Goal: Task Accomplishment & Management: Use online tool/utility

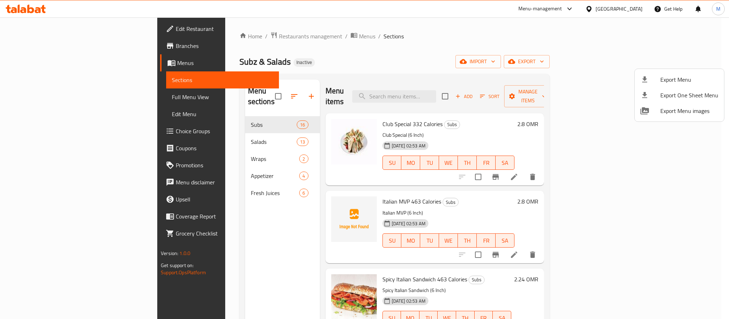
click at [643, 13] on div at bounding box center [364, 159] width 729 height 319
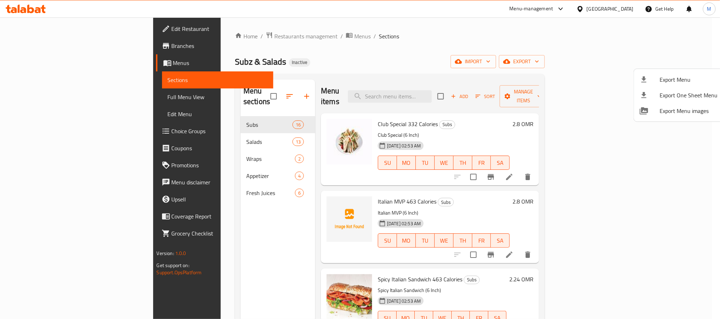
click at [587, 7] on div at bounding box center [582, 9] width 10 height 8
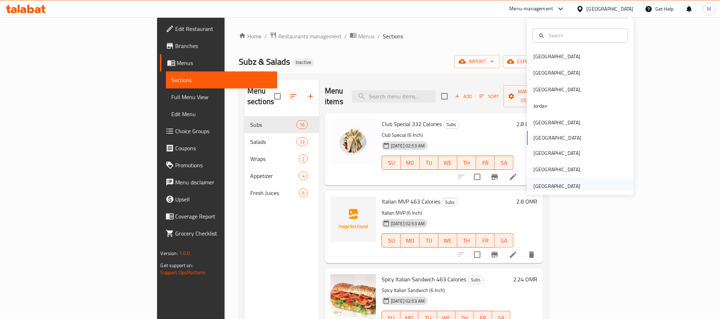
click at [562, 182] on div "United Arab Emirates" at bounding box center [557, 186] width 47 height 8
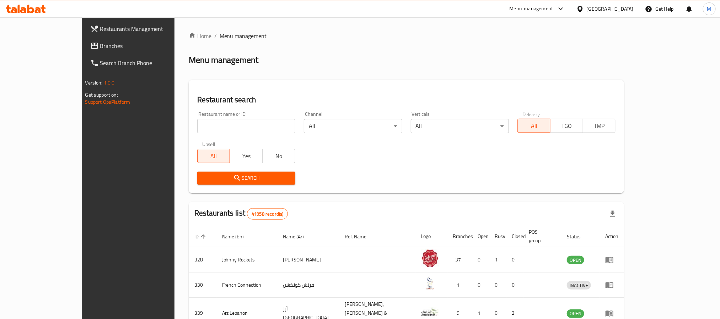
click at [100, 44] on span "Branches" at bounding box center [148, 46] width 96 height 9
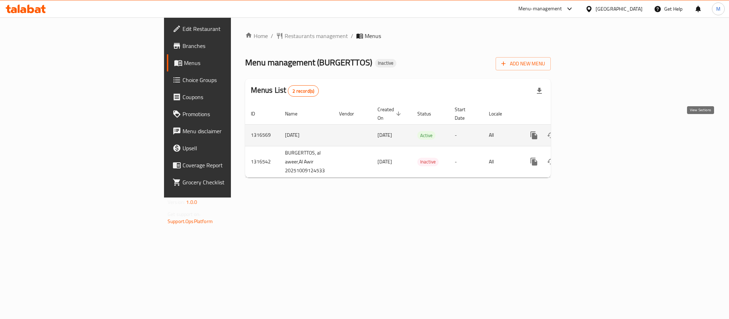
click at [589, 131] on icon "enhanced table" at bounding box center [585, 135] width 9 height 9
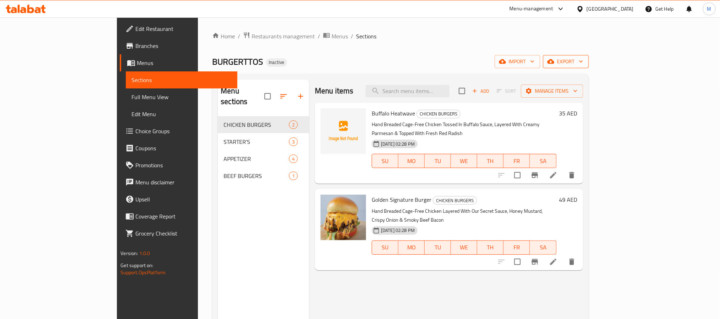
click at [584, 60] on span "export" at bounding box center [566, 61] width 34 height 9
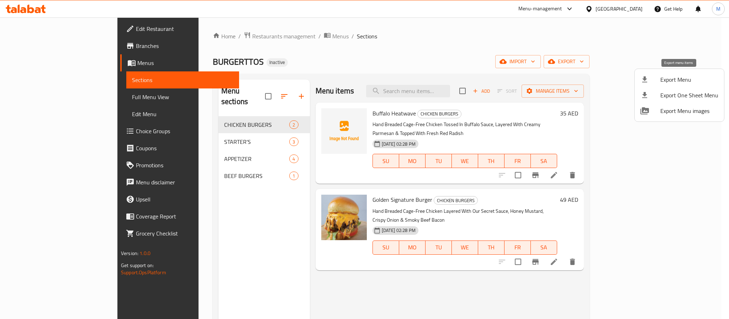
click at [678, 80] on span "Export Menu" at bounding box center [689, 79] width 58 height 9
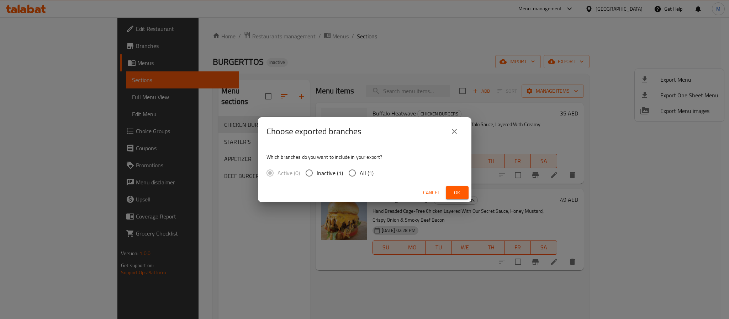
click at [366, 173] on span "All (1)" at bounding box center [367, 173] width 14 height 9
click at [360, 173] on input "All (1)" at bounding box center [352, 173] width 15 height 15
radio input "true"
click at [451, 196] on span "Ok" at bounding box center [456, 192] width 11 height 9
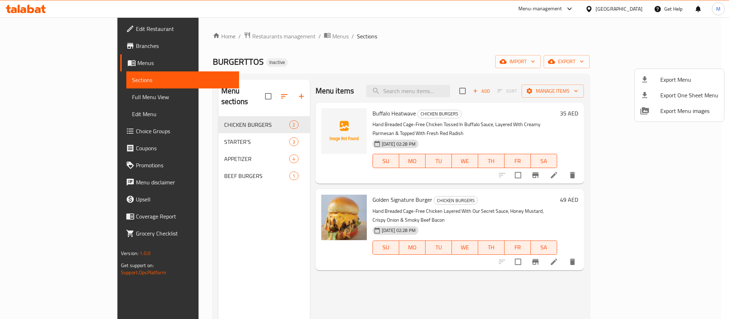
click at [621, 5] on div at bounding box center [364, 159] width 729 height 319
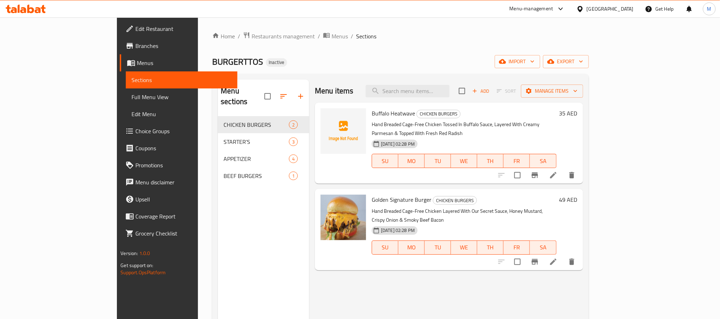
click at [212, 42] on div "Home / Restaurants management / Menus / Sections BURGERTTOS Inactive import exp…" at bounding box center [400, 218] width 377 height 373
click at [252, 36] on span "Restaurants management" at bounding box center [283, 36] width 63 height 9
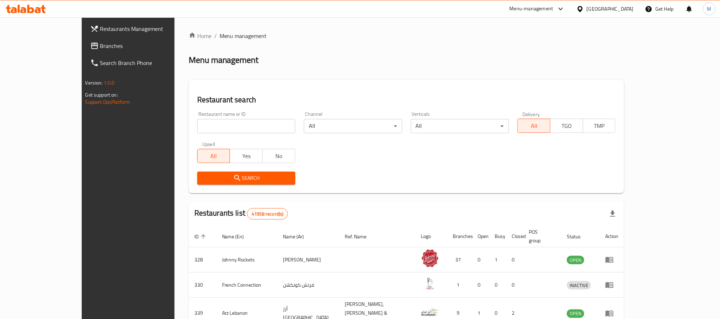
click at [100, 42] on span "Branches" at bounding box center [148, 46] width 96 height 9
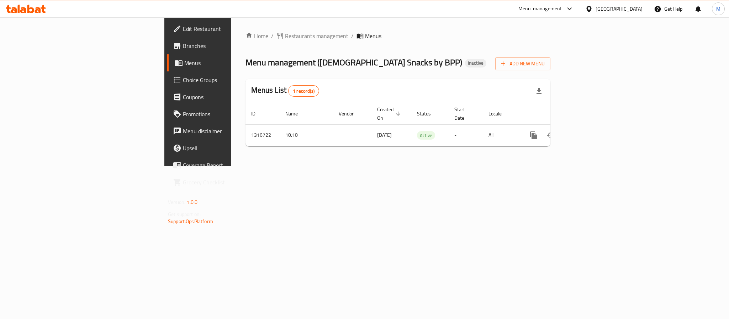
click at [622, 9] on div "[GEOGRAPHIC_DATA]" at bounding box center [618, 9] width 47 height 8
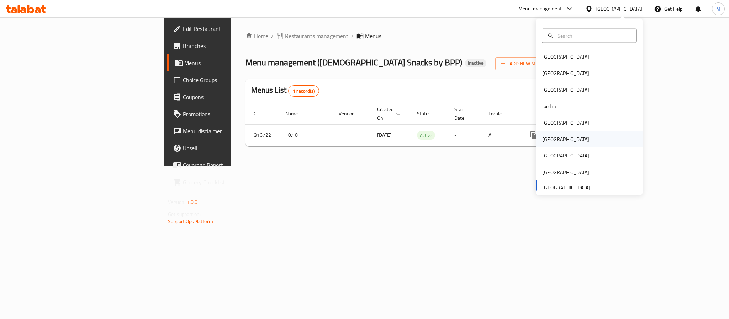
click at [545, 134] on div "[GEOGRAPHIC_DATA]" at bounding box center [565, 139] width 58 height 16
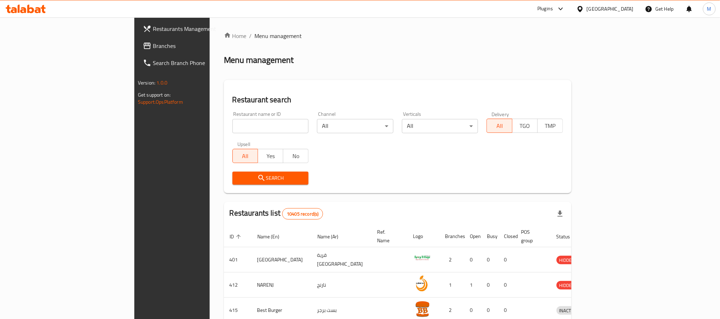
click at [153, 45] on span "Branches" at bounding box center [201, 46] width 96 height 9
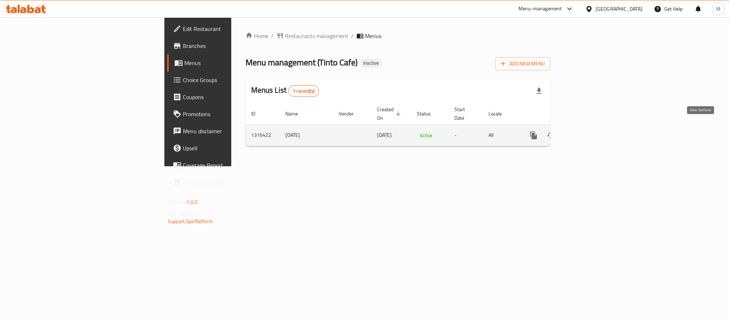
click at [589, 131] on icon "enhanced table" at bounding box center [584, 135] width 9 height 9
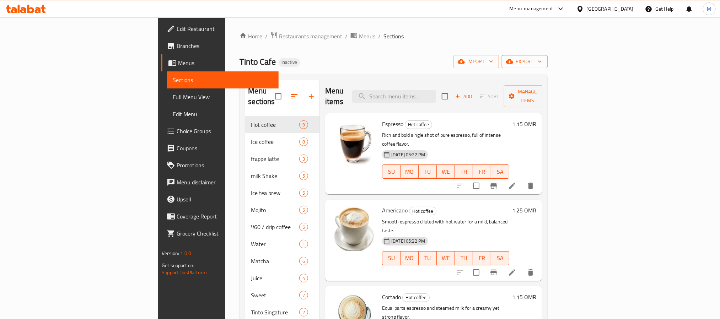
click at [542, 59] on span "export" at bounding box center [525, 61] width 34 height 9
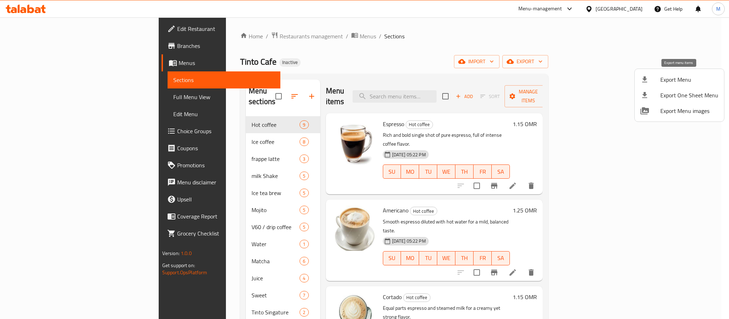
click at [674, 77] on span "Export Menu" at bounding box center [689, 79] width 58 height 9
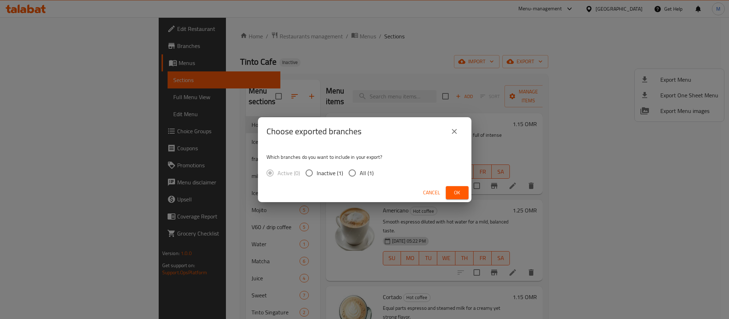
click at [347, 176] on input "All (1)" at bounding box center [352, 173] width 15 height 15
radio input "true"
drag, startPoint x: 450, startPoint y: 193, endPoint x: 449, endPoint y: 20, distance: 173.2
click at [450, 193] on button "Ok" at bounding box center [457, 192] width 23 height 13
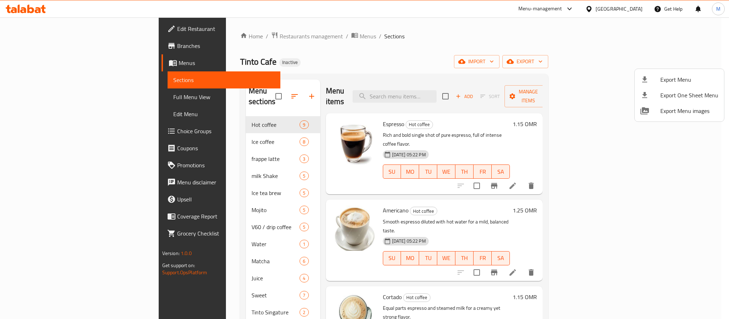
click at [549, 122] on div at bounding box center [364, 159] width 729 height 319
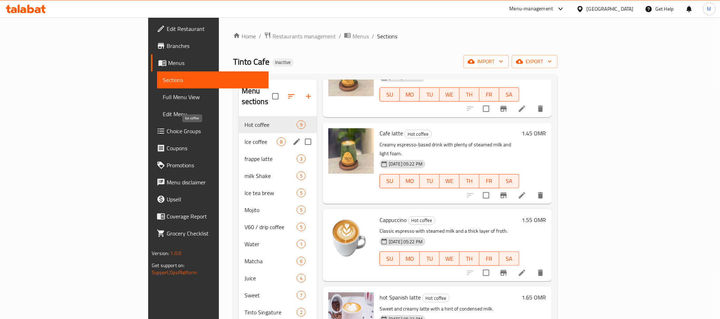
click at [245, 138] on span "Ice coffee" at bounding box center [261, 142] width 32 height 9
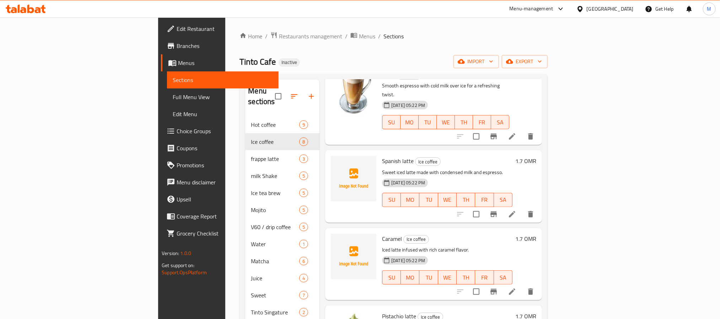
scroll to position [213, 0]
click at [382, 156] on span "Spanish latte" at bounding box center [398, 161] width 32 height 11
copy h6 "Spanish latte"
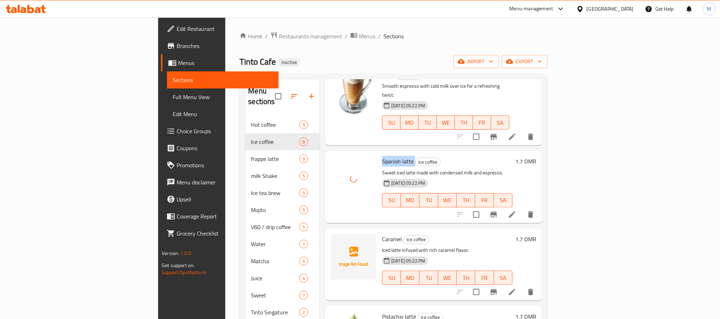
click at [382, 156] on span "Spanish latte" at bounding box center [398, 161] width 32 height 11
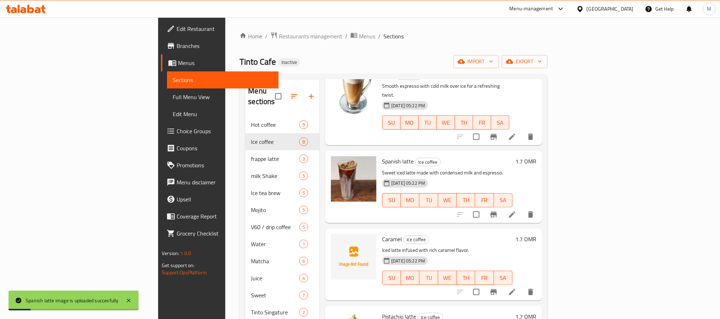
click at [406, 234] on h6 "Caramel Ice coffee" at bounding box center [447, 239] width 131 height 10
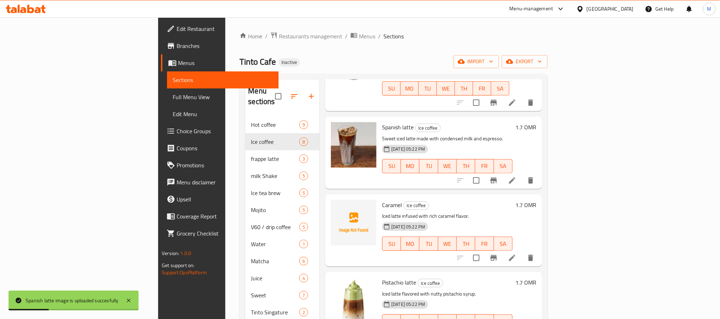
scroll to position [267, 0]
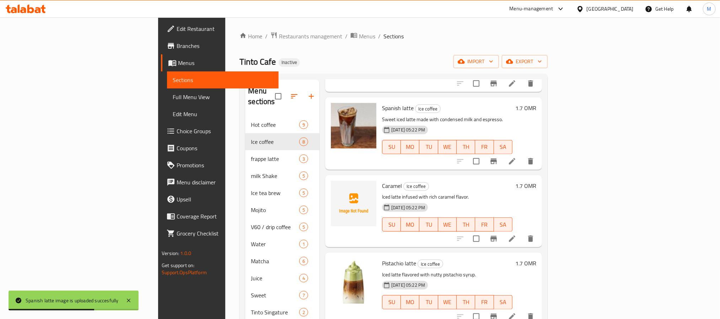
click at [382, 181] on span "Caramel" at bounding box center [392, 186] width 20 height 11
copy h6 "Caramel"
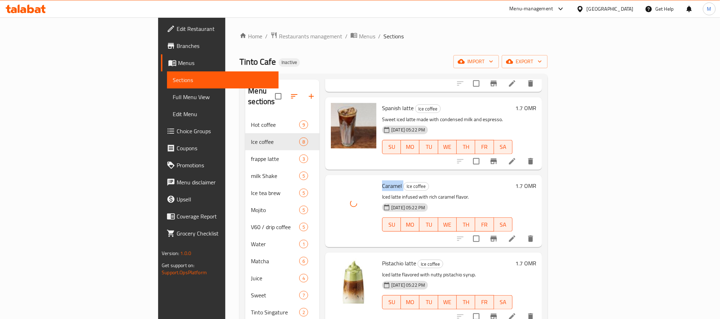
click at [382, 181] on span "Caramel" at bounding box center [392, 186] width 20 height 11
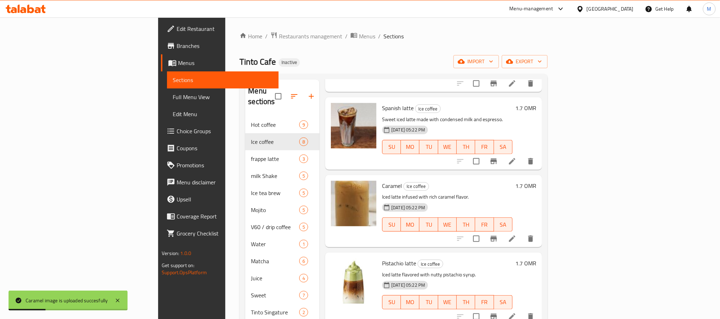
click at [395, 175] on div "Caramel Ice coffee Iced latte infused with rich caramel flavor. [DATE] 05:22 PM…" at bounding box center [433, 211] width 217 height 72
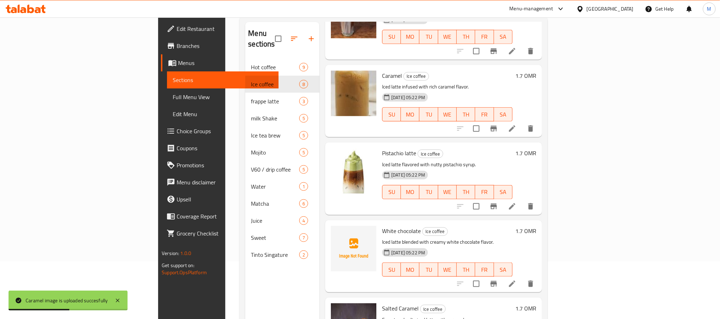
scroll to position [100, 0]
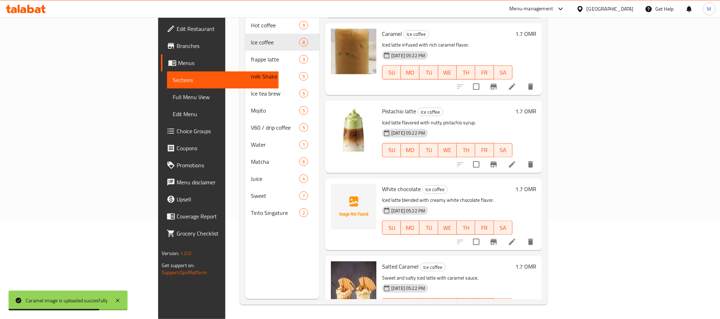
click at [382, 184] on span "White chocolate" at bounding box center [401, 189] width 39 height 11
copy h6 "White chocolate"
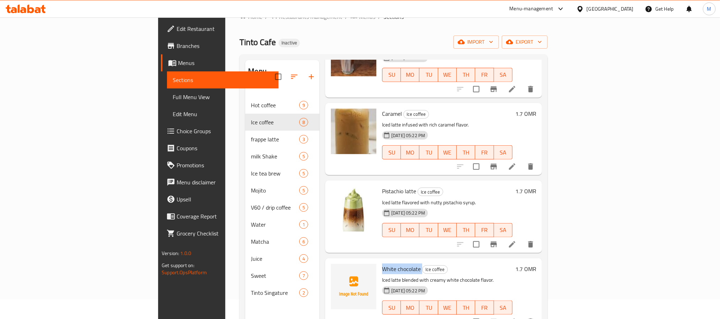
scroll to position [0, 0]
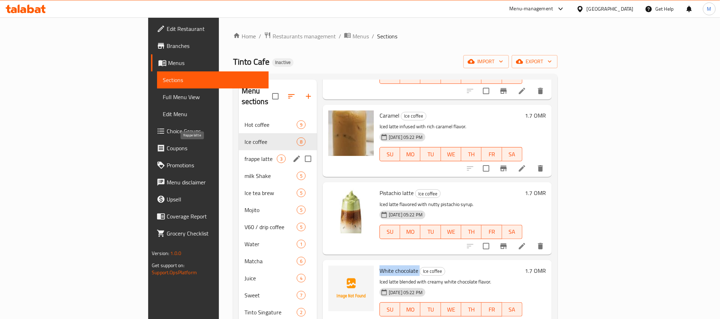
click at [245, 155] on span "frappe latte" at bounding box center [261, 159] width 32 height 9
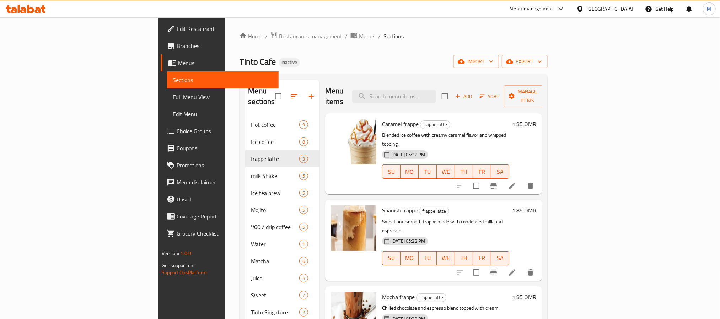
scroll to position [100, 0]
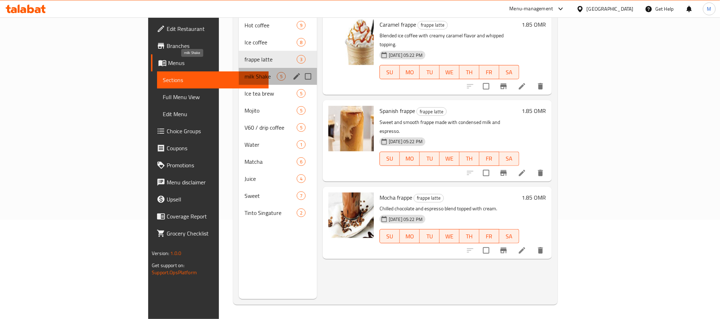
click at [245, 72] on span "milk Shake" at bounding box center [261, 76] width 32 height 9
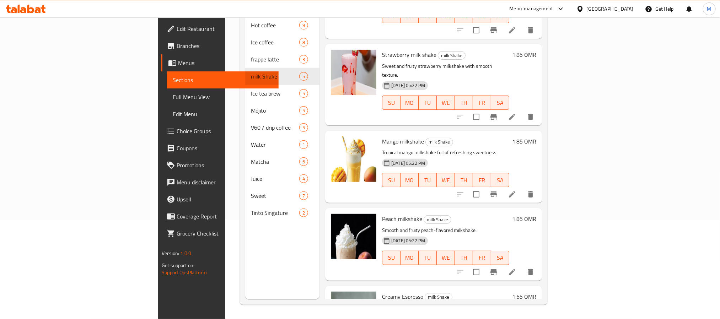
scroll to position [86, 0]
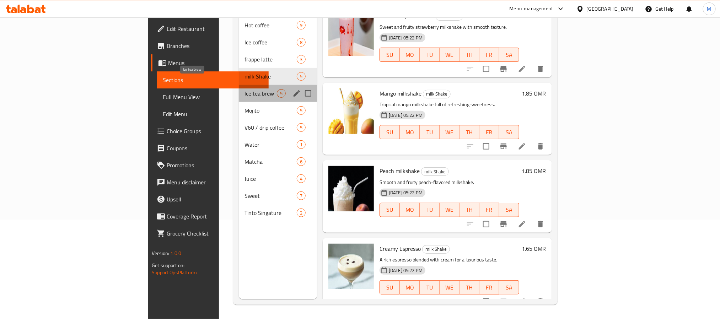
click at [245, 89] on span "Ice tea brew" at bounding box center [261, 93] width 32 height 9
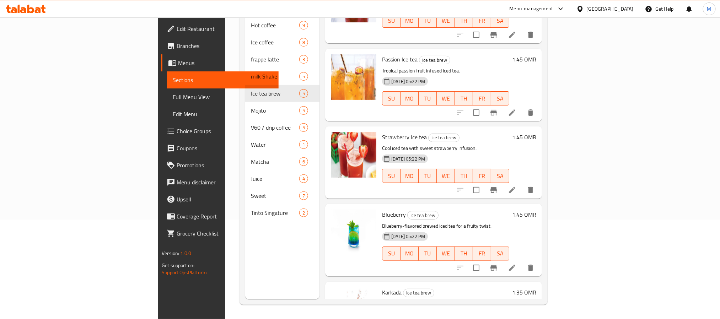
scroll to position [86, 0]
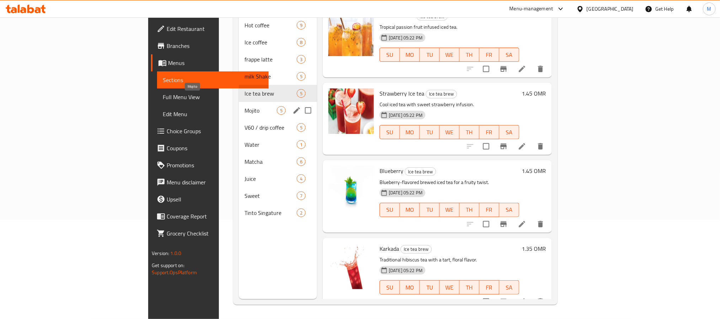
click at [245, 106] on span "Mojito" at bounding box center [261, 110] width 32 height 9
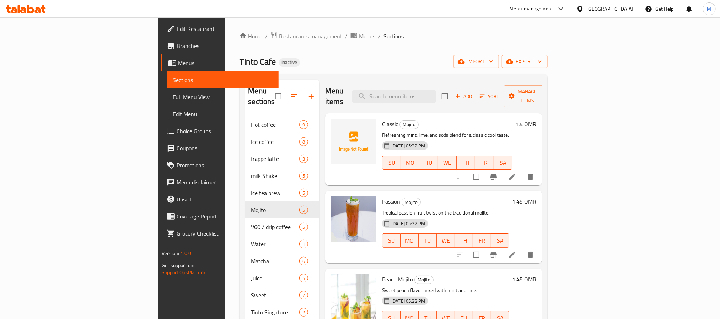
click at [382, 119] on span "Classic" at bounding box center [390, 124] width 16 height 11
copy h6 "Classic"
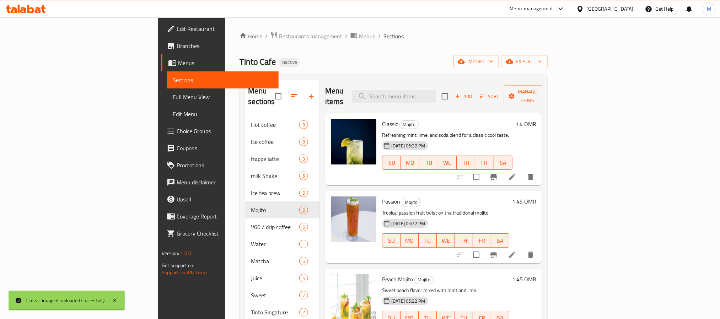
click at [356, 66] on div "Tinto Cafe Inactive import export" at bounding box center [394, 61] width 308 height 13
click at [542, 61] on span "export" at bounding box center [525, 61] width 34 height 9
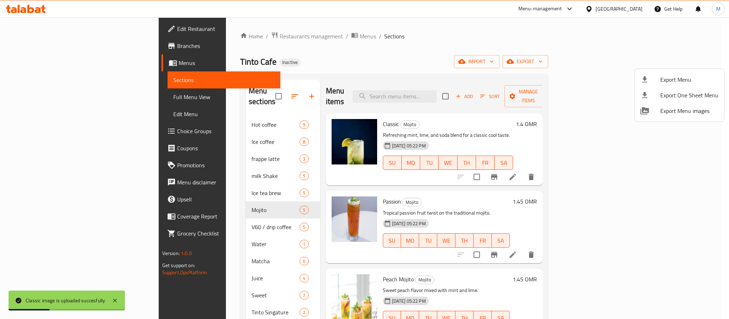
click at [676, 76] on span "Export Menu" at bounding box center [689, 79] width 58 height 9
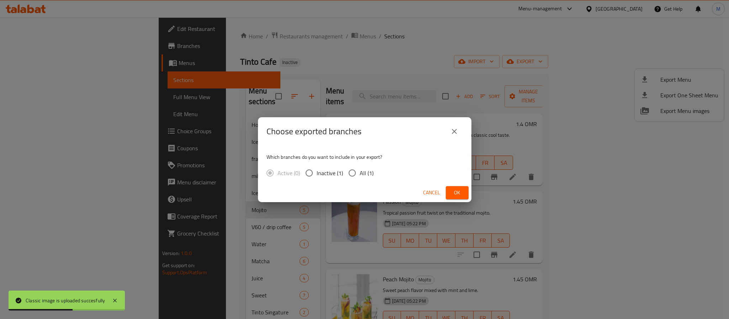
click at [364, 177] on span "All (1)" at bounding box center [367, 173] width 14 height 9
click at [360, 178] on input "All (1)" at bounding box center [352, 173] width 15 height 15
radio input "true"
click at [463, 191] on button "Ok" at bounding box center [457, 192] width 23 height 13
